Goal: Information Seeking & Learning: Check status

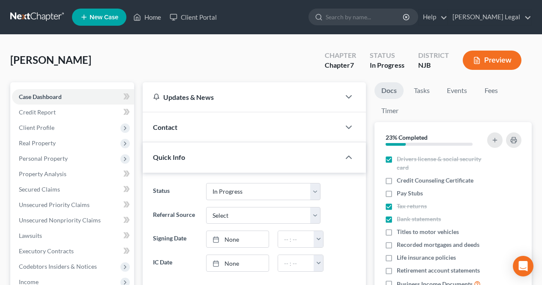
select select "3"
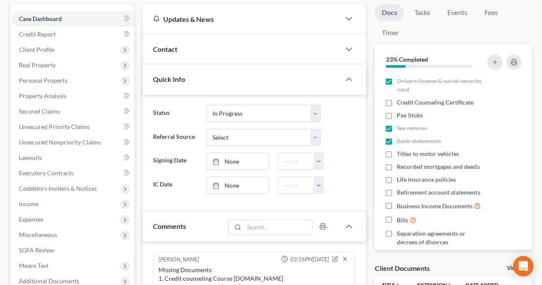
scroll to position [86, 0]
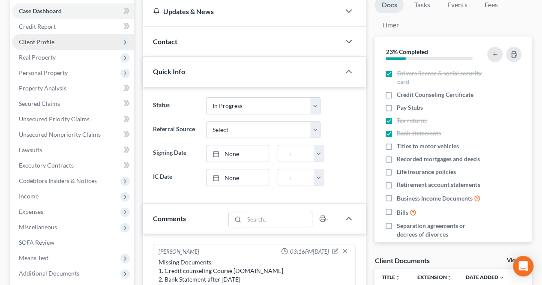
click at [79, 42] on span "Client Profile" at bounding box center [73, 41] width 122 height 15
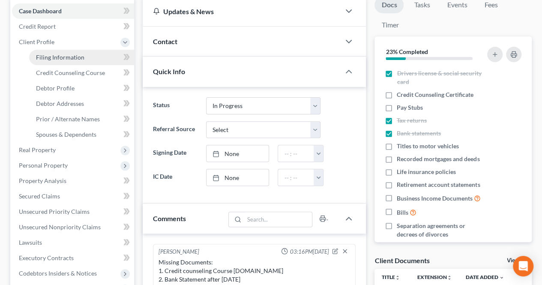
click at [77, 60] on span "Filing Information" at bounding box center [60, 57] width 48 height 7
select select "1"
select select "0"
select select "51"
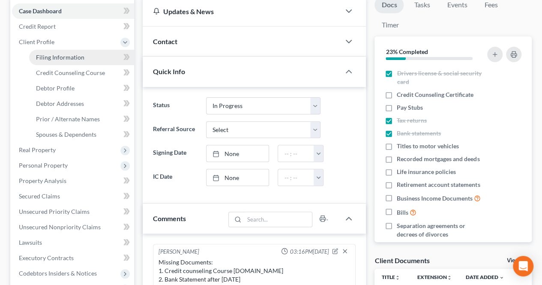
select select "0"
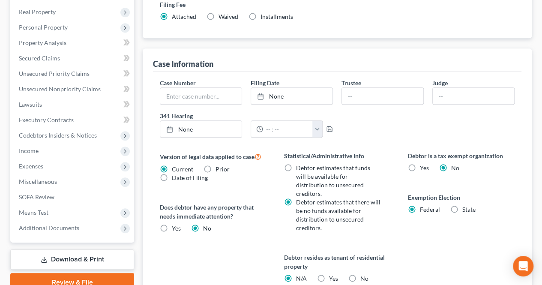
scroll to position [129, 0]
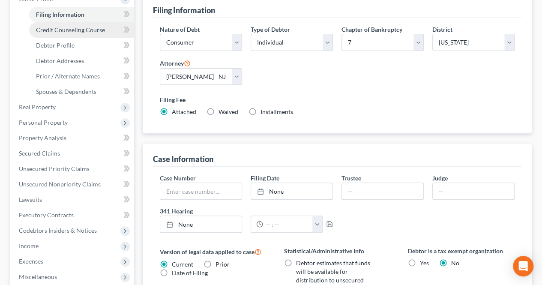
click at [92, 36] on link "Credit Counseling Course" at bounding box center [81, 29] width 105 height 15
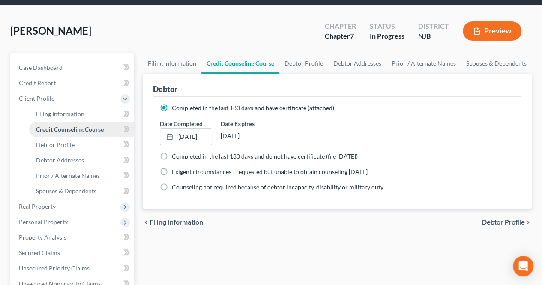
scroll to position [43, 0]
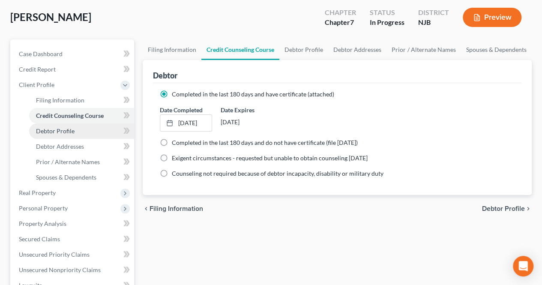
click at [59, 137] on link "Debtor Profile" at bounding box center [81, 130] width 105 height 15
select select "0"
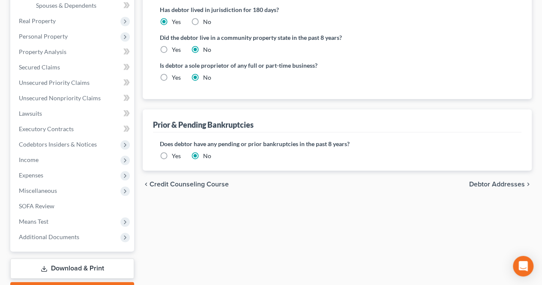
scroll to position [257, 0]
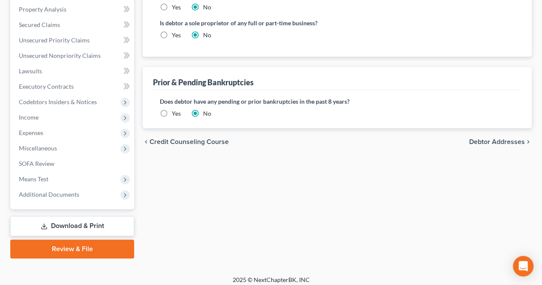
drag, startPoint x: 492, startPoint y: 122, endPoint x: 414, endPoint y: 135, distance: 79.2
click at [492, 138] on span "Debtor Addresses" at bounding box center [497, 141] width 56 height 7
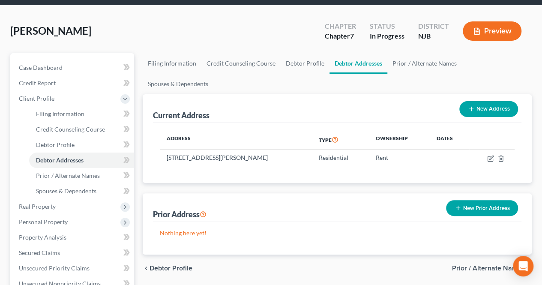
scroll to position [43, 0]
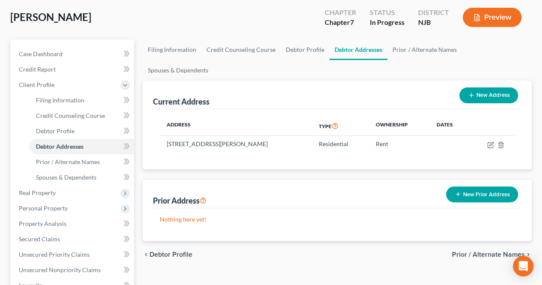
click at [470, 251] on span "Prior / Alternate Names" at bounding box center [488, 254] width 73 height 7
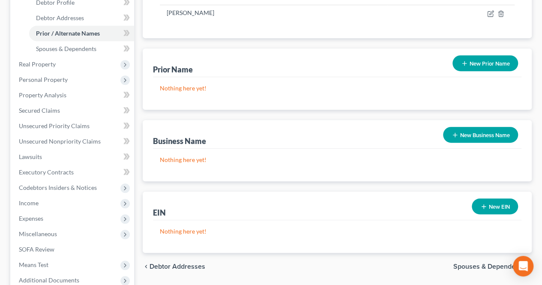
scroll to position [214, 0]
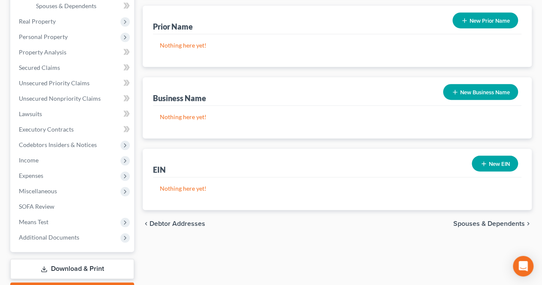
click at [458, 220] on span "Spouses & Dependents" at bounding box center [489, 223] width 72 height 7
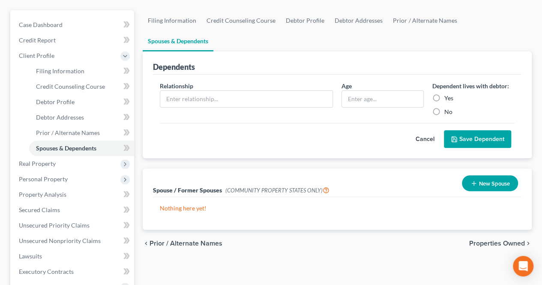
scroll to position [86, 0]
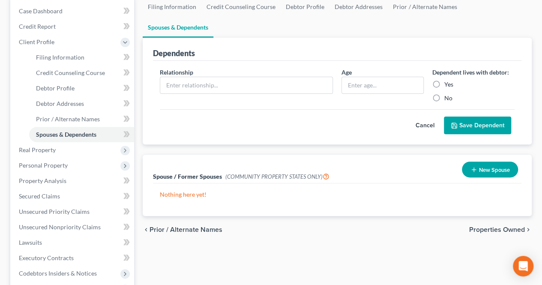
click at [487, 226] on span "Properties Owned" at bounding box center [497, 229] width 56 height 7
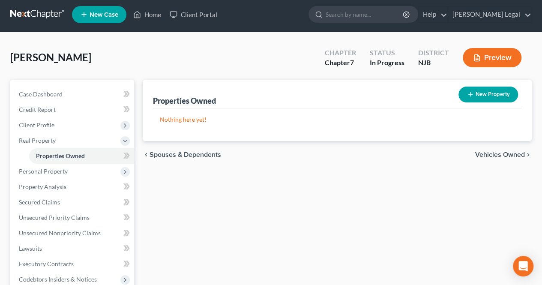
scroll to position [43, 0]
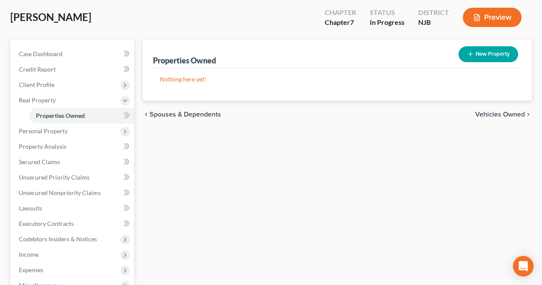
click at [502, 117] on span "Vehicles Owned" at bounding box center [500, 114] width 50 height 7
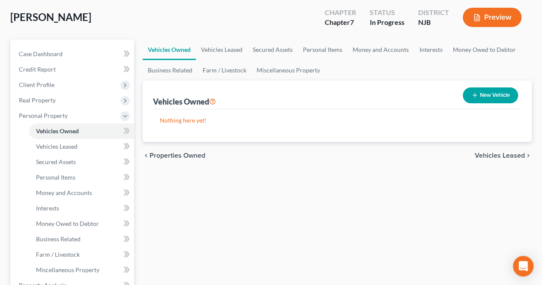
click at [488, 157] on span "Vehicles Leased" at bounding box center [500, 155] width 50 height 7
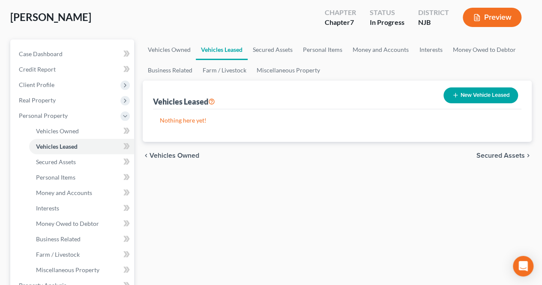
click at [496, 157] on span "Secured Assets" at bounding box center [500, 155] width 48 height 7
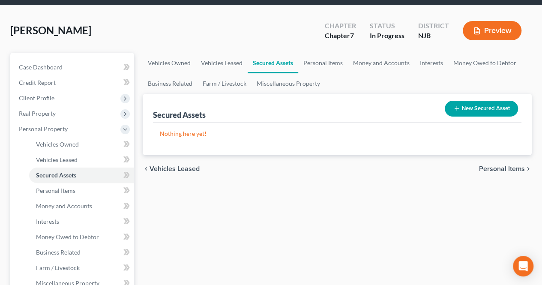
scroll to position [43, 0]
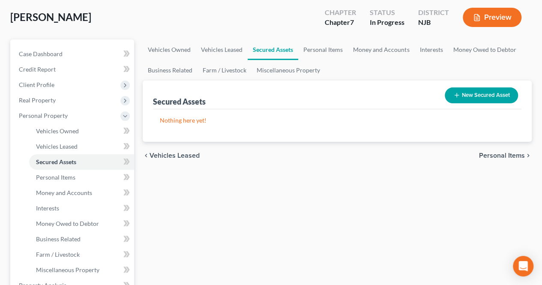
click at [493, 160] on div "chevron_left Vehicles Leased Personal Items chevron_right" at bounding box center [337, 155] width 389 height 27
click at [486, 157] on span "Personal Items" at bounding box center [502, 155] width 46 height 7
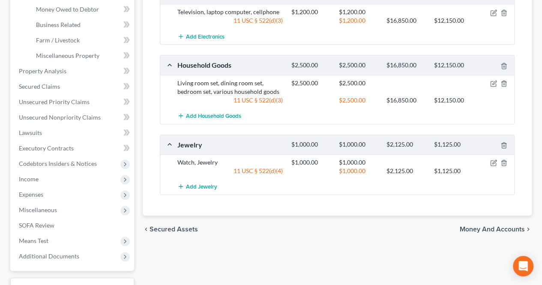
click at [471, 227] on span "Money and Accounts" at bounding box center [492, 229] width 65 height 7
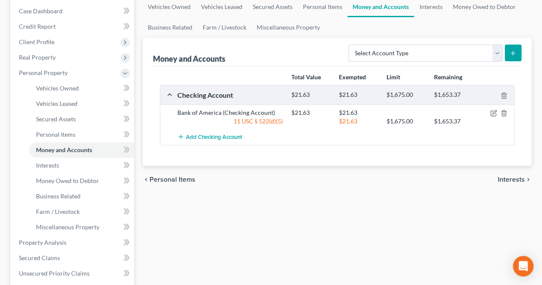
click at [503, 179] on span "Interests" at bounding box center [511, 179] width 27 height 7
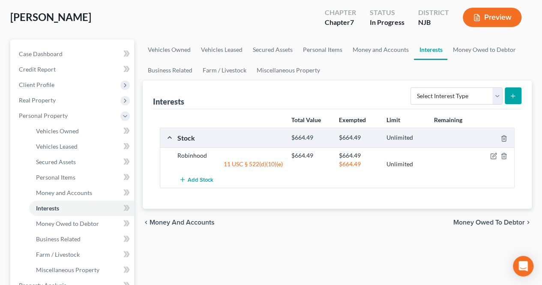
click at [468, 222] on span "Money Owed to Debtor" at bounding box center [489, 222] width 72 height 7
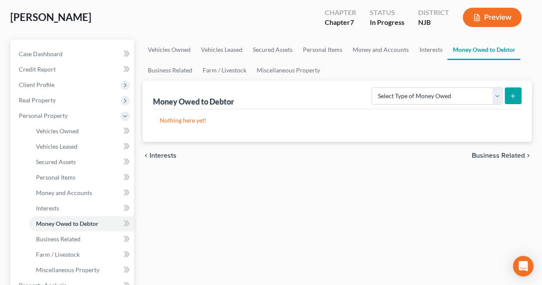
click at [491, 156] on span "Business Related" at bounding box center [498, 155] width 53 height 7
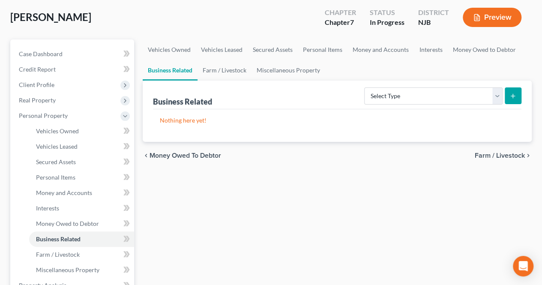
click at [496, 156] on span "Farm / Livestock" at bounding box center [500, 155] width 50 height 7
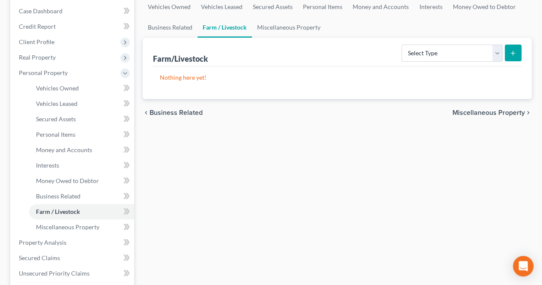
click at [489, 112] on span "Miscellaneous Property" at bounding box center [488, 112] width 72 height 7
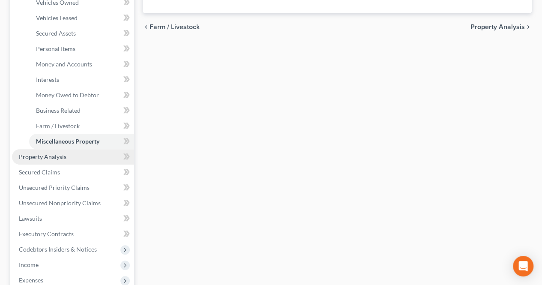
click at [75, 158] on link "Property Analysis" at bounding box center [73, 156] width 122 height 15
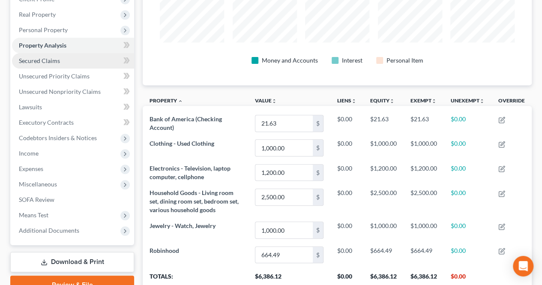
click at [59, 65] on link "Secured Claims" at bounding box center [73, 60] width 122 height 15
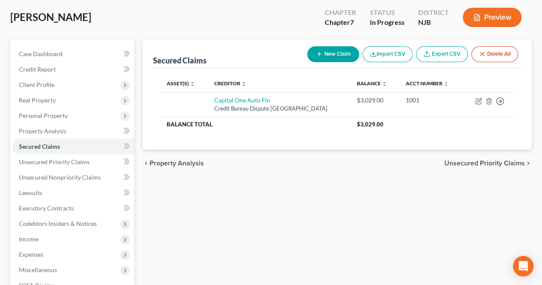
click at [459, 160] on span "Unsecured Priority Claims" at bounding box center [484, 163] width 81 height 7
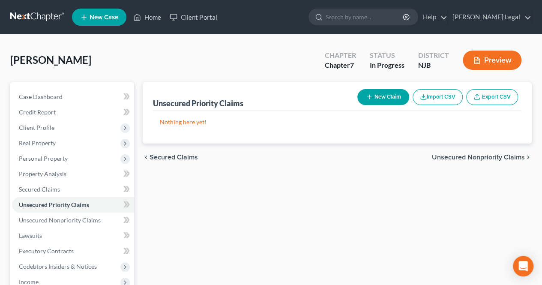
click at [461, 157] on span "Unsecured Nonpriority Claims" at bounding box center [478, 157] width 93 height 7
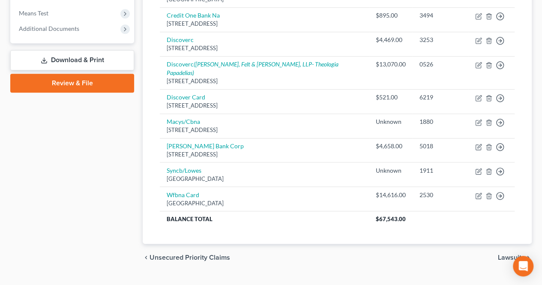
click at [508, 254] on span "Lawsuits" at bounding box center [511, 257] width 27 height 7
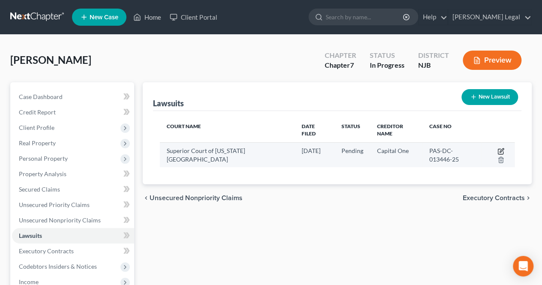
click at [503, 151] on icon "button" at bounding box center [500, 151] width 5 height 5
select select "33"
select select "0"
select select "4"
select select "36"
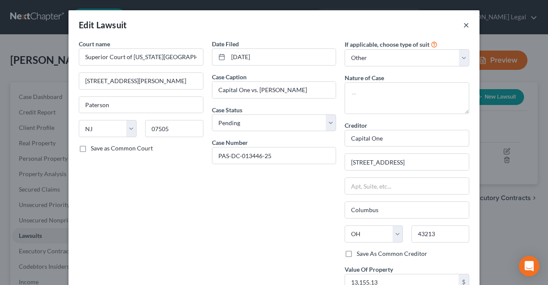
click at [464, 20] on button "×" at bounding box center [467, 25] width 6 height 10
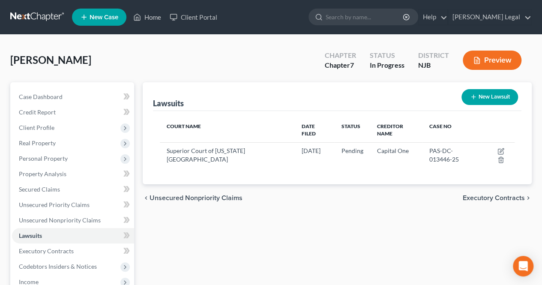
drag, startPoint x: 488, startPoint y: 200, endPoint x: 473, endPoint y: 193, distance: 17.3
click at [488, 200] on span "Executory Contracts" at bounding box center [494, 197] width 62 height 7
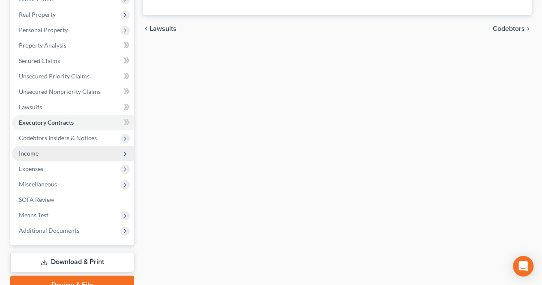
click at [57, 153] on span "Income" at bounding box center [73, 153] width 122 height 15
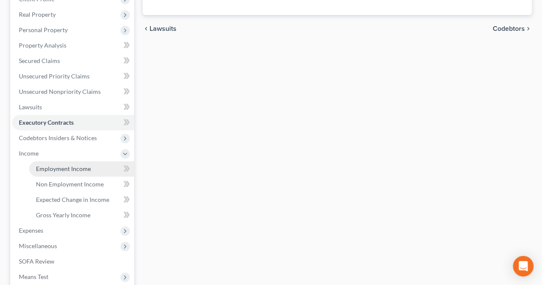
click at [50, 169] on span "Employment Income" at bounding box center [63, 168] width 55 height 7
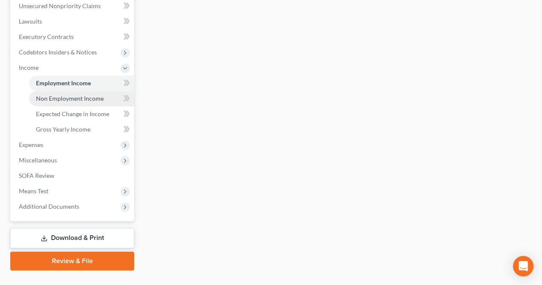
click at [96, 102] on link "Non Employment Income" at bounding box center [81, 98] width 105 height 15
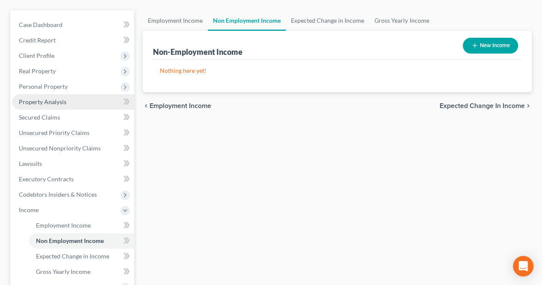
scroll to position [86, 0]
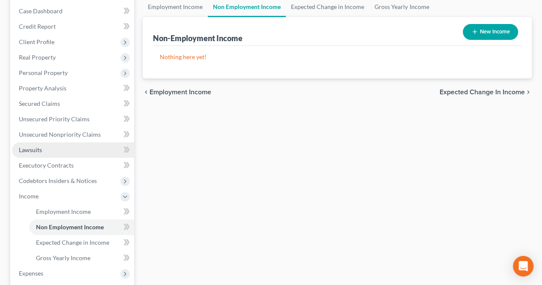
click at [53, 154] on link "Lawsuits" at bounding box center [73, 149] width 122 height 15
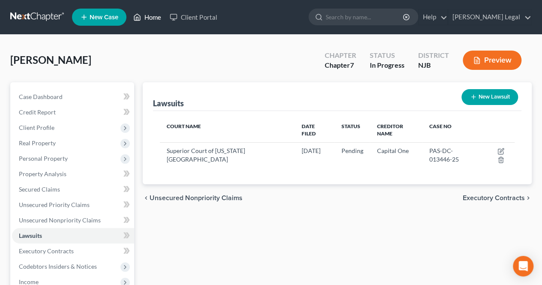
click at [154, 21] on link "Home" at bounding box center [147, 16] width 36 height 15
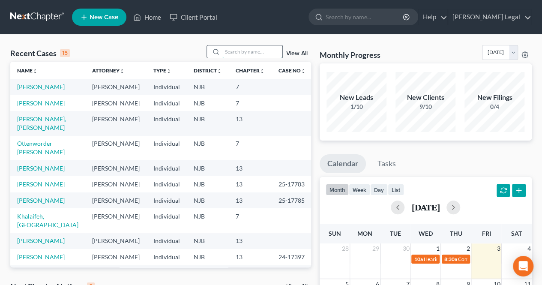
click at [242, 51] on input "search" at bounding box center [252, 51] width 60 height 12
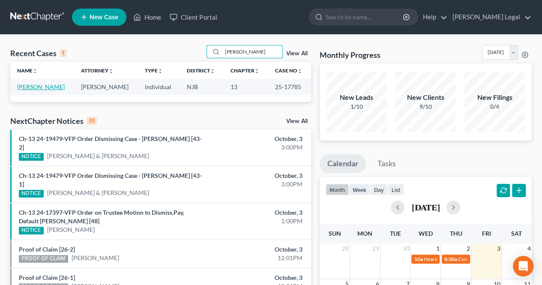
type input "[PERSON_NAME]"
click at [47, 84] on link "[PERSON_NAME]" at bounding box center [41, 86] width 48 height 7
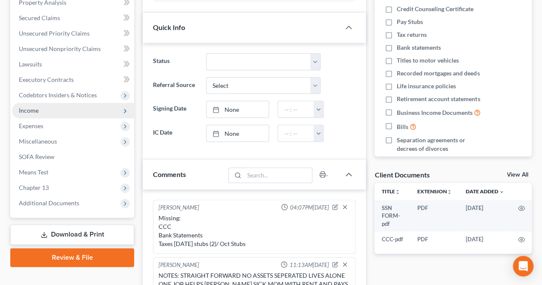
scroll to position [179, 0]
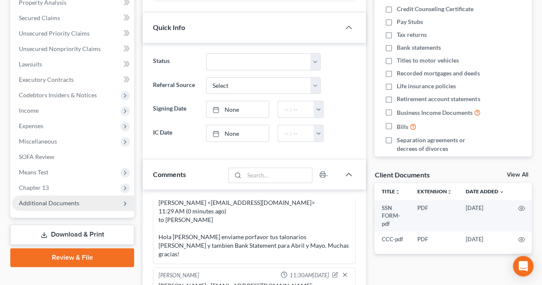
click at [48, 203] on span "Additional Documents" at bounding box center [49, 202] width 60 height 7
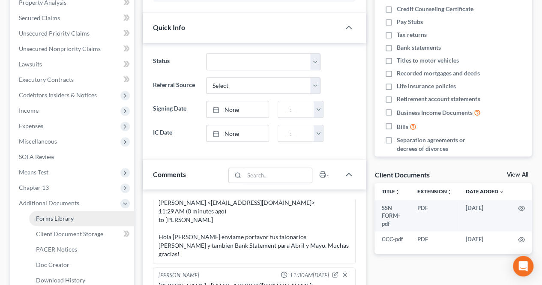
scroll to position [214, 0]
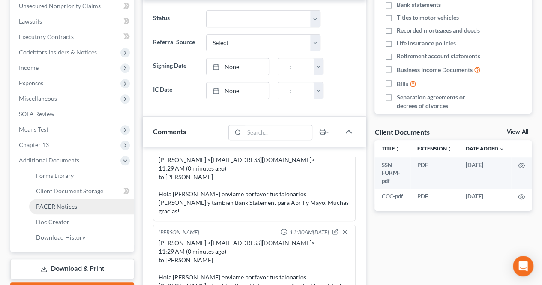
click at [59, 206] on span "PACER Notices" at bounding box center [56, 206] width 41 height 7
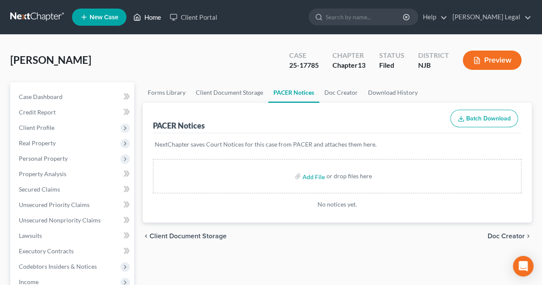
click at [141, 16] on icon at bounding box center [137, 17] width 8 height 10
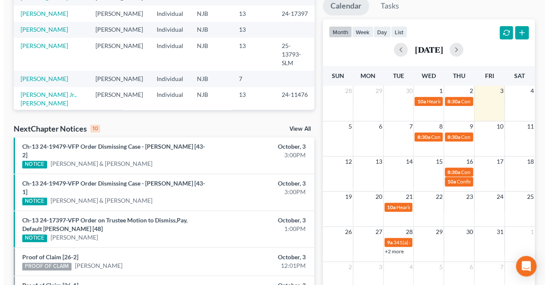
scroll to position [171, 0]
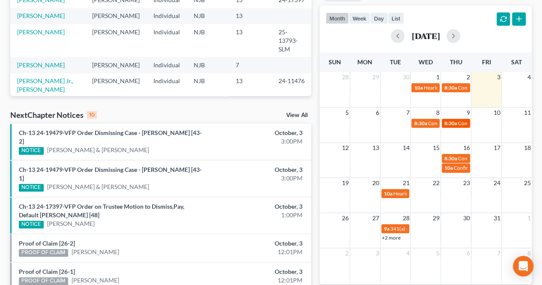
click at [448, 123] on span "8:30a" at bounding box center [450, 123] width 13 height 6
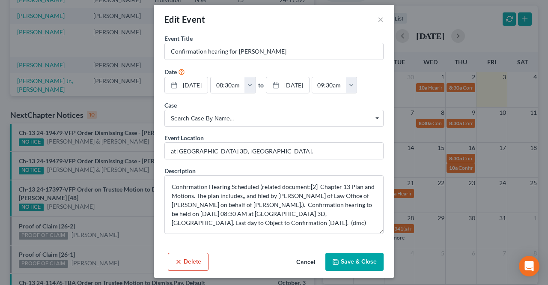
scroll to position [7, 0]
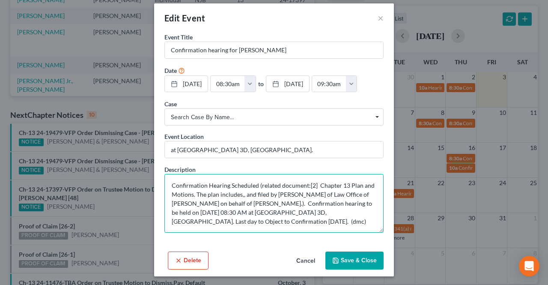
click at [295, 218] on textarea "Confirmation Hearing Scheduled (related document:[2] Chapter 13 Plan and Motion…" at bounding box center [274, 203] width 219 height 59
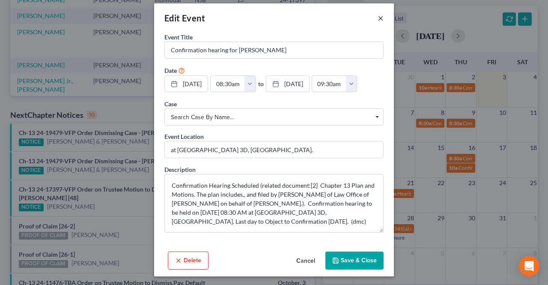
click at [378, 21] on button "×" at bounding box center [381, 18] width 6 height 10
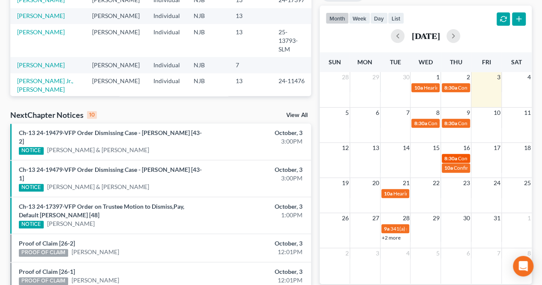
click at [458, 155] on span "Confirmation hearing for [PERSON_NAME]" at bounding box center [506, 158] width 97 height 6
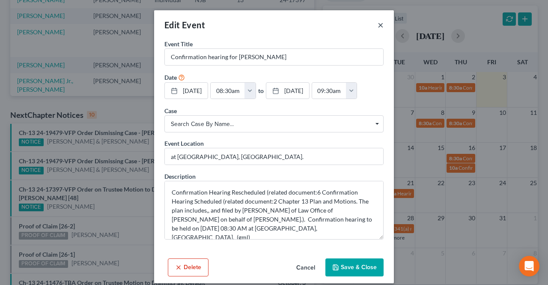
click at [378, 25] on button "×" at bounding box center [381, 25] width 6 height 10
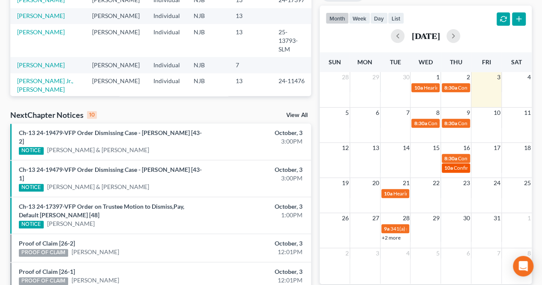
click at [445, 165] on span "10a" at bounding box center [448, 168] width 9 height 6
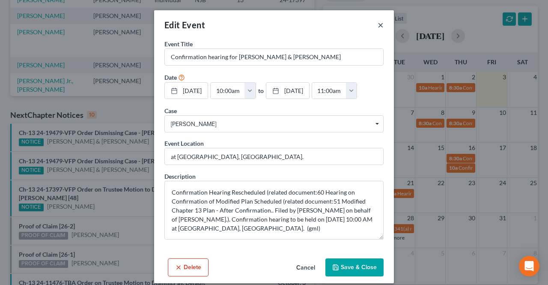
click at [378, 25] on button "×" at bounding box center [381, 25] width 6 height 10
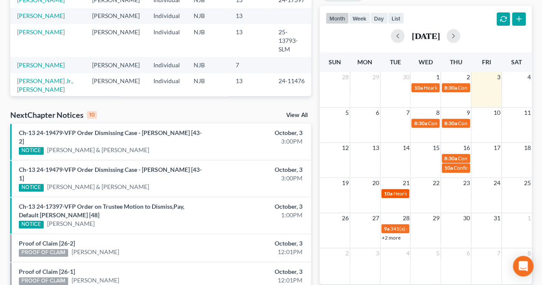
click at [407, 192] on link "10a Hearing for [PERSON_NAME]" at bounding box center [395, 193] width 28 height 9
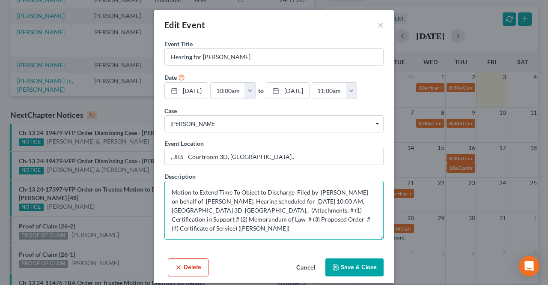
click at [303, 191] on textarea "Motion to Extend Time To Object to Discharge Filed by [PERSON_NAME] on behalf o…" at bounding box center [274, 210] width 219 height 59
click at [302, 199] on textarea "Motion to Extend Time To Object to Discharge Filed by [PERSON_NAME] on behalf o…" at bounding box center [274, 210] width 219 height 59
click at [307, 202] on textarea "Motion to Extend Time To Object to Discharge Filed by [PERSON_NAME] on behalf o…" at bounding box center [274, 210] width 219 height 59
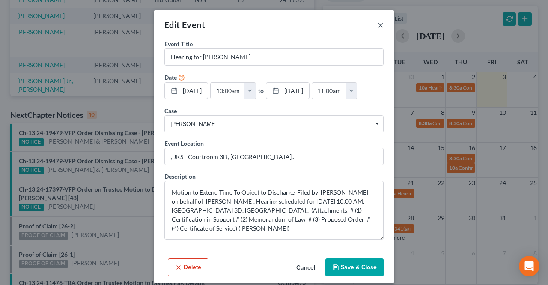
click at [378, 24] on button "×" at bounding box center [381, 25] width 6 height 10
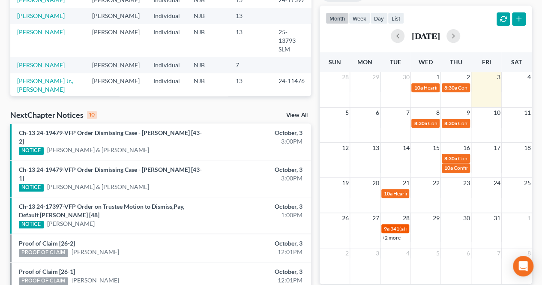
click at [394, 225] on span "341(a) meeting for [PERSON_NAME]" at bounding box center [431, 228] width 83 height 6
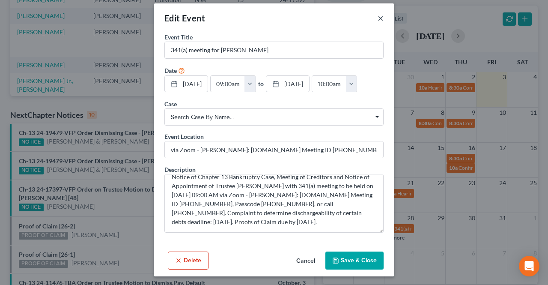
click at [378, 20] on button "×" at bounding box center [381, 18] width 6 height 10
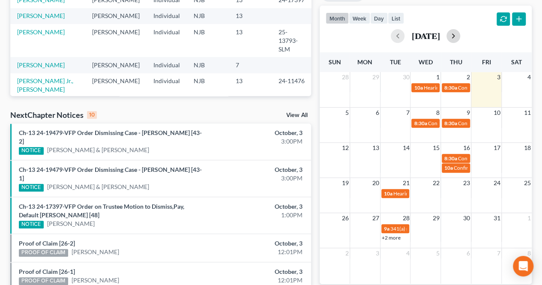
click at [460, 37] on button "button" at bounding box center [453, 36] width 14 height 14
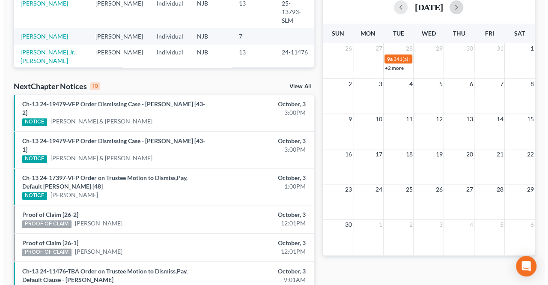
scroll to position [129, 0]
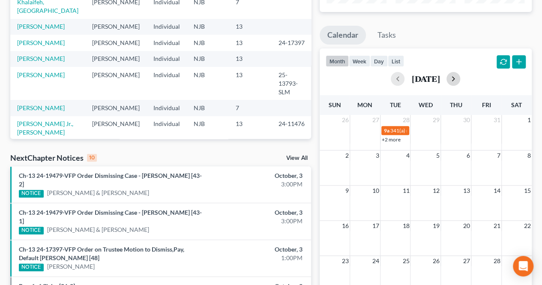
click at [460, 82] on button "button" at bounding box center [453, 79] width 14 height 14
click at [433, 165] on span "Confirmation hearing for [PERSON_NAME]" at bounding box center [476, 166] width 97 height 6
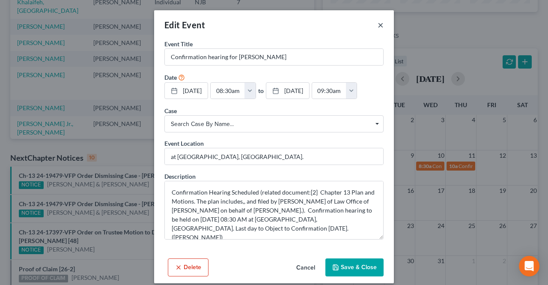
click at [378, 27] on button "×" at bounding box center [381, 25] width 6 height 10
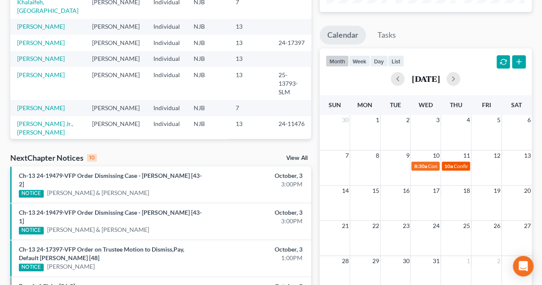
click at [454, 165] on span "Confirmation hearing for [PERSON_NAME] [PERSON_NAME] [PERSON_NAME]" at bounding box center [543, 166] width 179 height 6
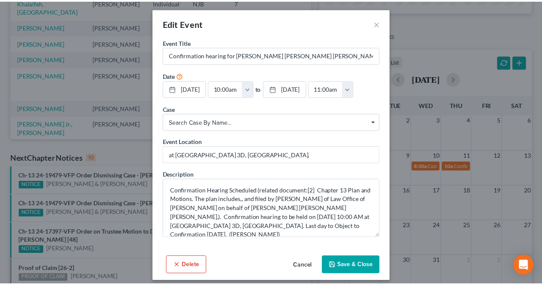
scroll to position [0, 0]
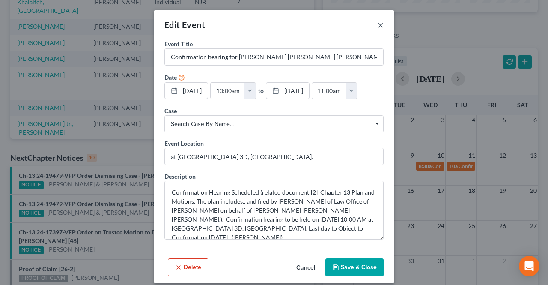
click at [378, 25] on button "×" at bounding box center [381, 25] width 6 height 10
